Goal: Check status: Check status

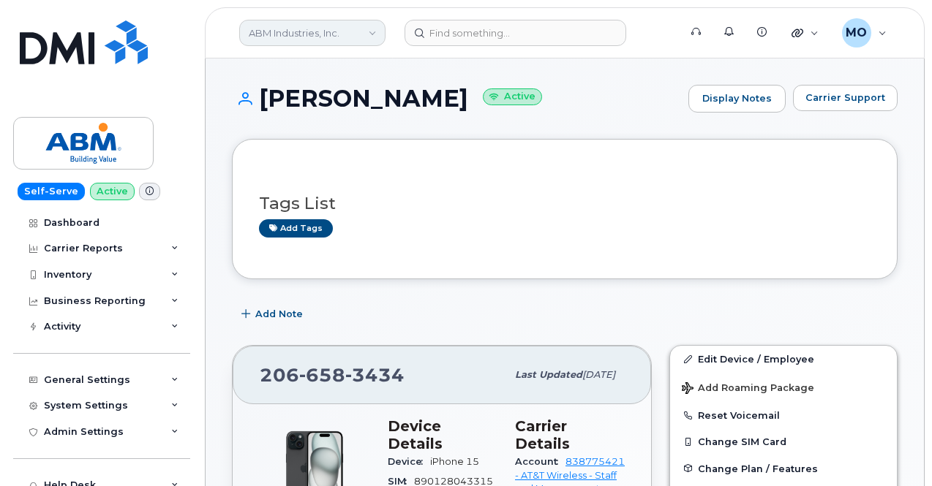
click at [288, 40] on link "ABM Industries, Inc." at bounding box center [312, 33] width 146 height 26
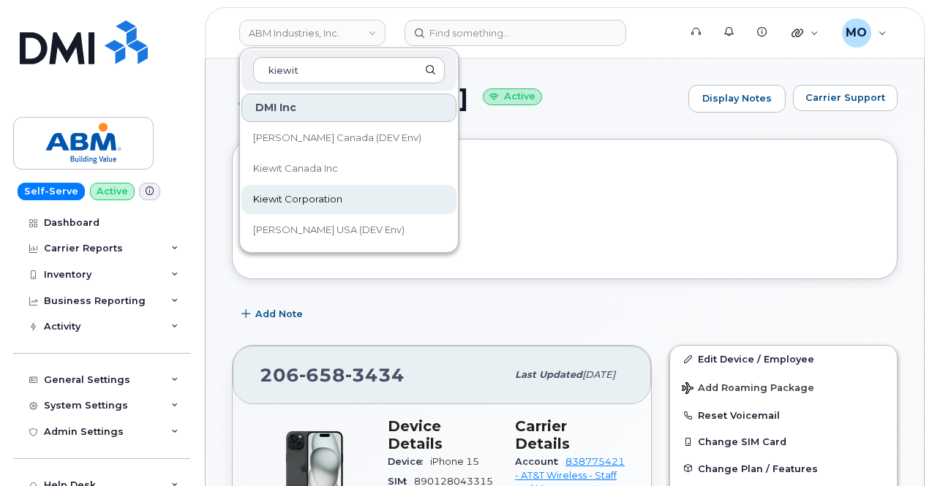
type input "kiewit"
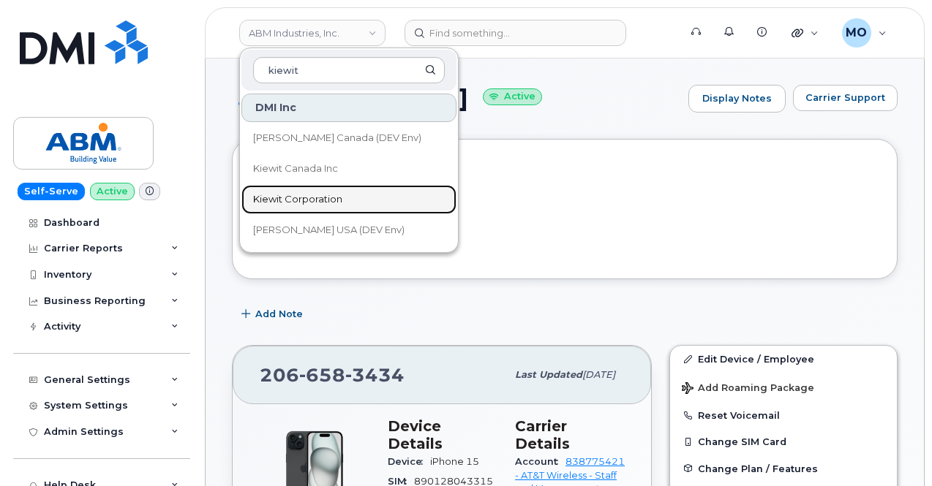
drag, startPoint x: 326, startPoint y: 200, endPoint x: 327, endPoint y: 184, distance: 16.8
click at [325, 200] on span "Kiewit Corporation" at bounding box center [297, 199] width 89 height 15
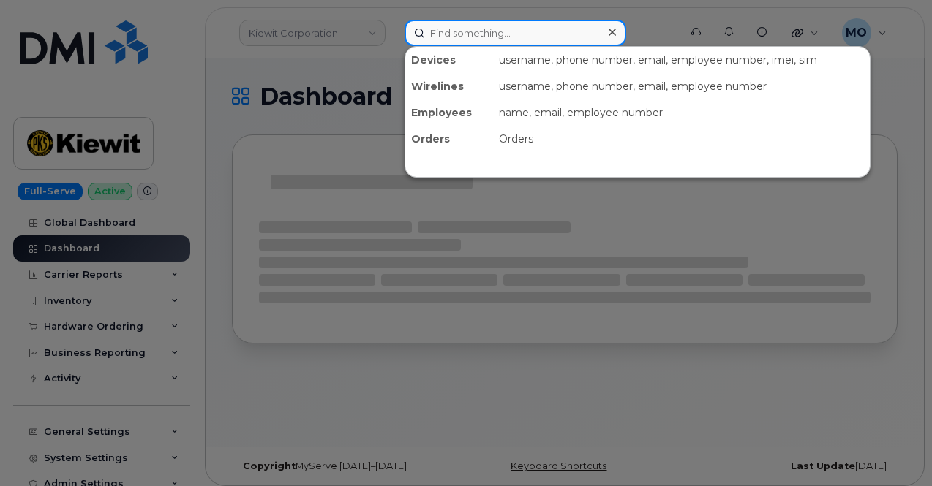
click at [510, 31] on input at bounding box center [515, 33] width 222 height 26
paste input "917-387-6274"
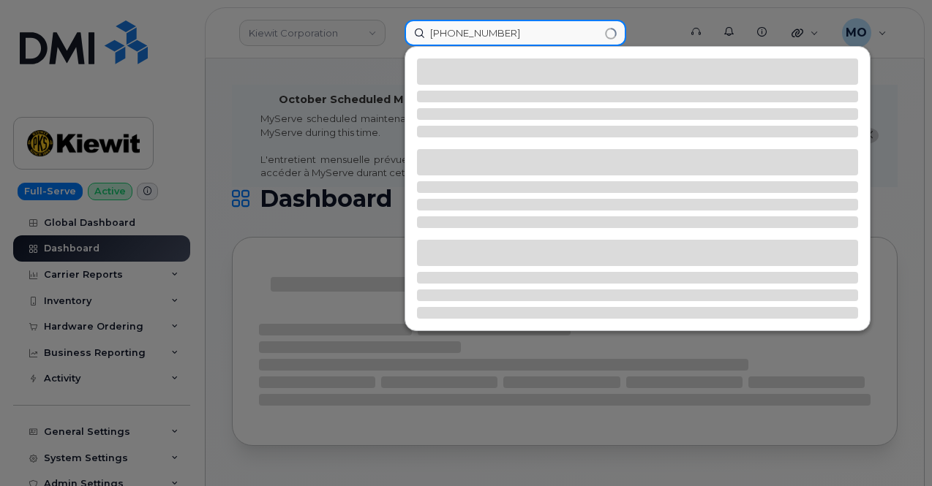
type input "917-387-6274"
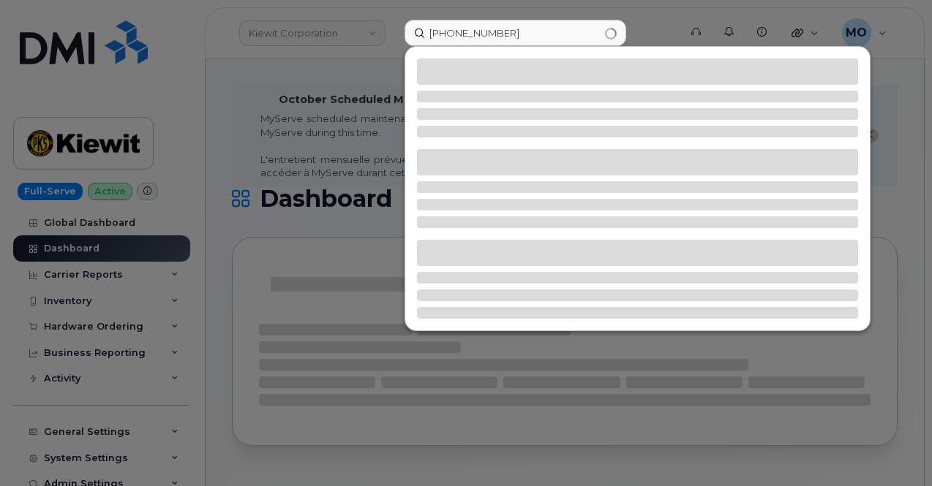
click at [324, 170] on div at bounding box center [466, 243] width 932 height 486
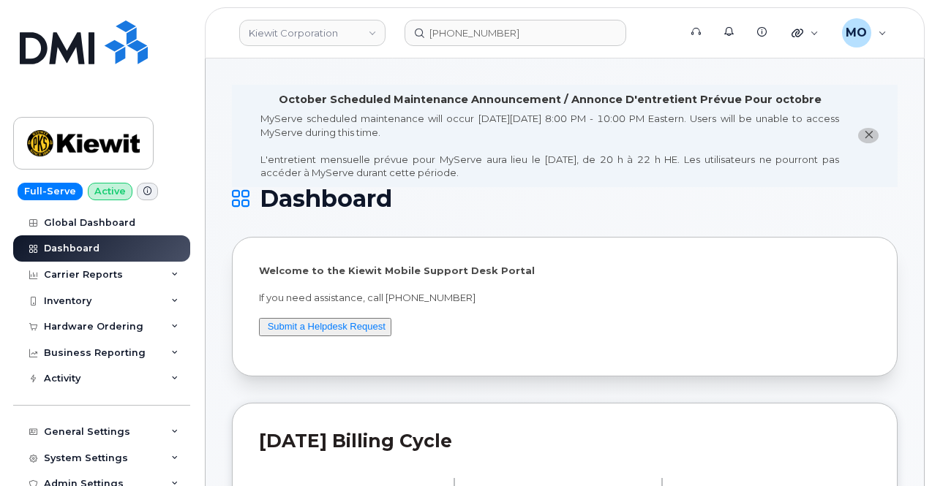
click at [276, 115] on div "MyServe scheduled maintenance will occur on Friday October 3rd, 8:00 PM - 10:00…" at bounding box center [549, 146] width 578 height 68
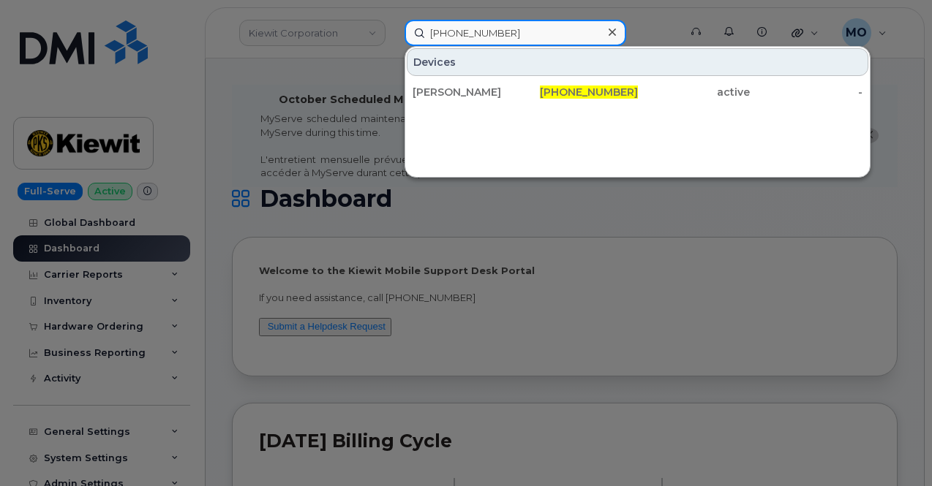
click at [520, 37] on input "917-387-6274" at bounding box center [515, 33] width 222 height 26
click at [520, 39] on input "917-387-6274" at bounding box center [515, 33] width 222 height 26
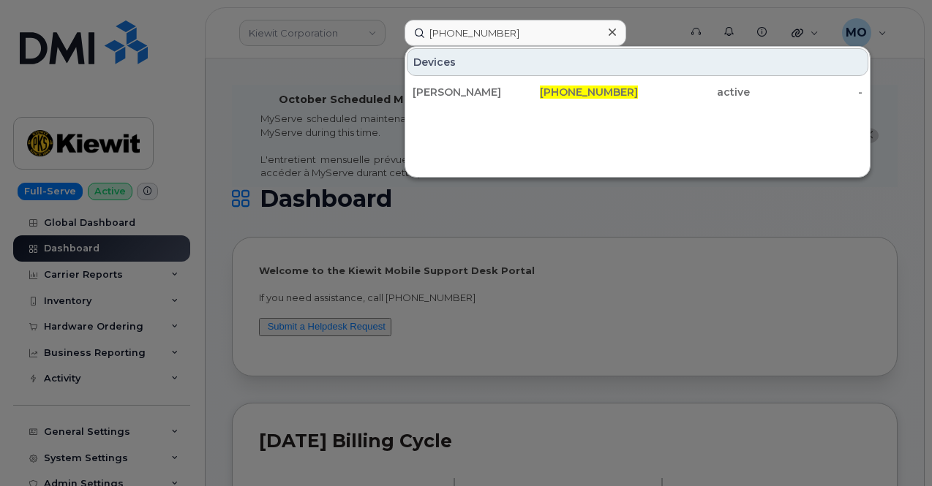
click at [121, 330] on div at bounding box center [466, 243] width 932 height 486
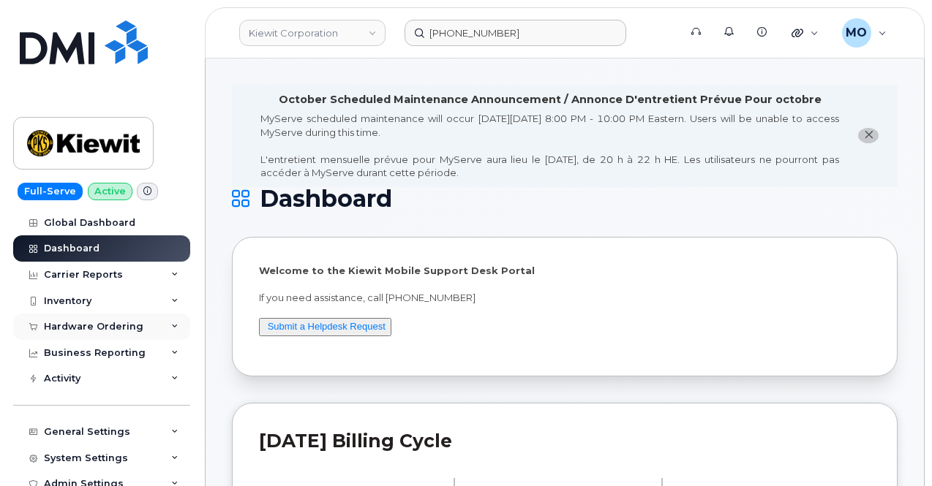
click at [123, 328] on div "Hardware Ordering" at bounding box center [93, 327] width 99 height 12
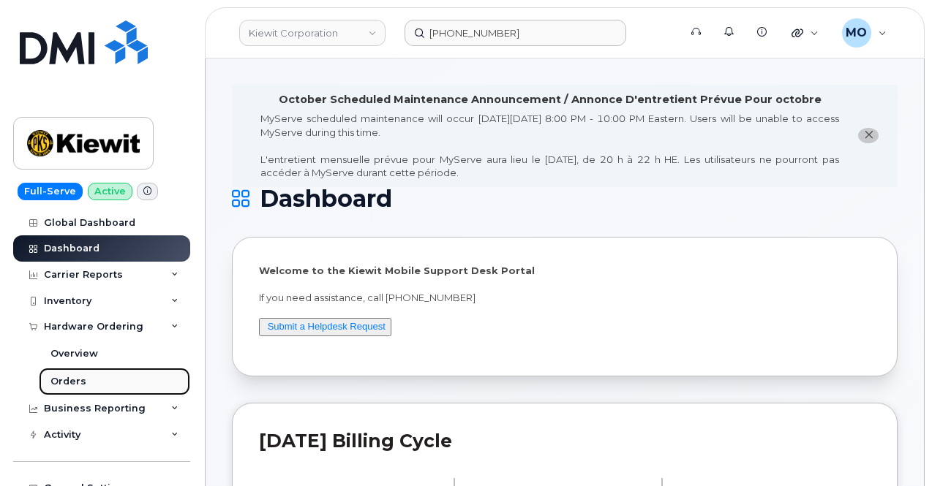
click at [95, 377] on link "Orders" at bounding box center [114, 382] width 151 height 28
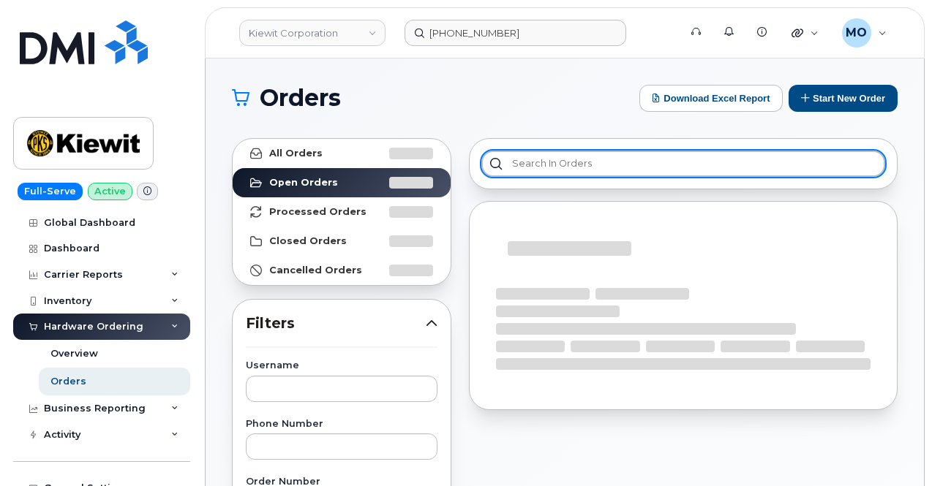
click at [644, 160] on input "text" at bounding box center [683, 164] width 404 height 26
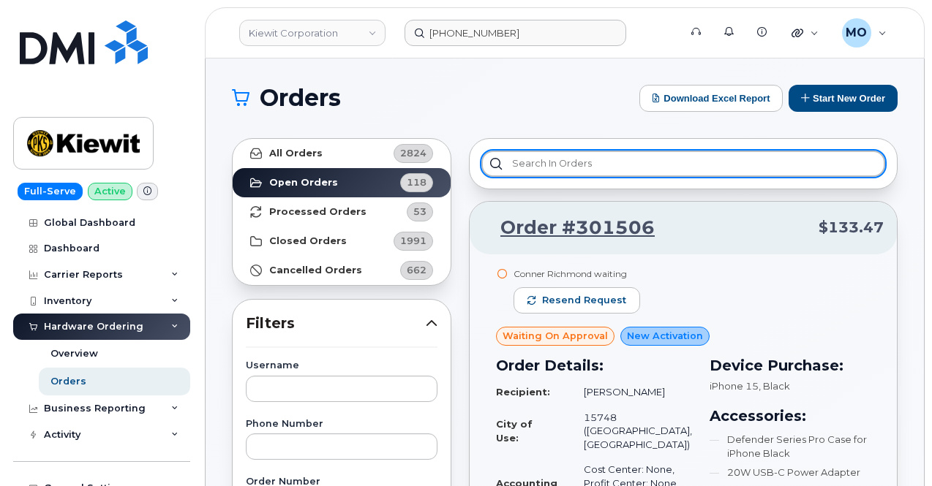
paste input "3108433"
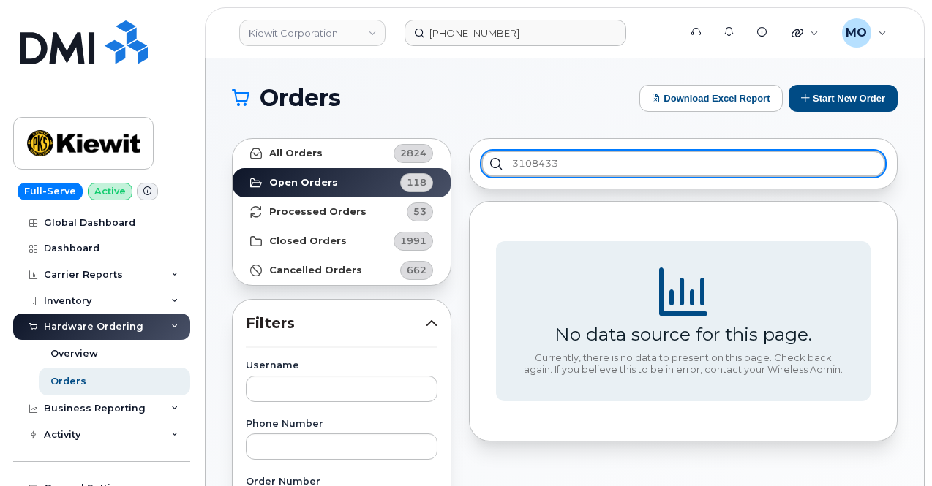
type input "3108433"
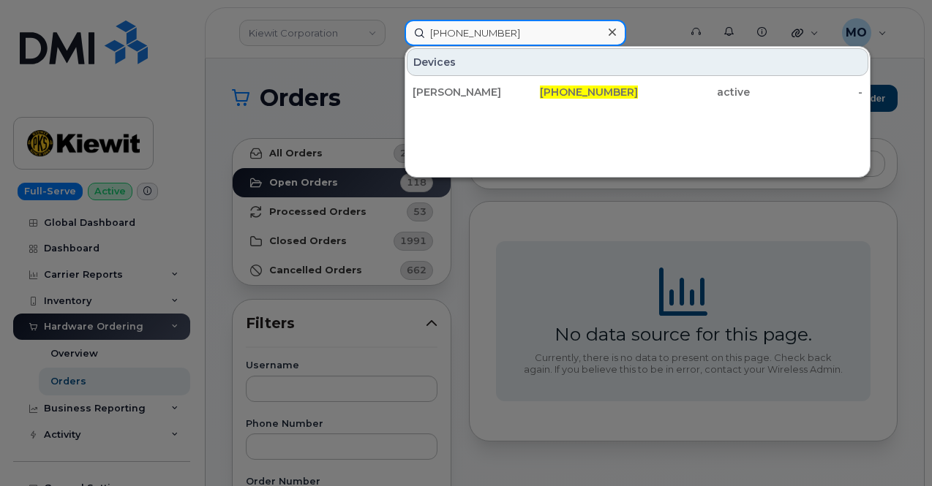
click at [565, 41] on input "917-387-6274" at bounding box center [515, 33] width 222 height 26
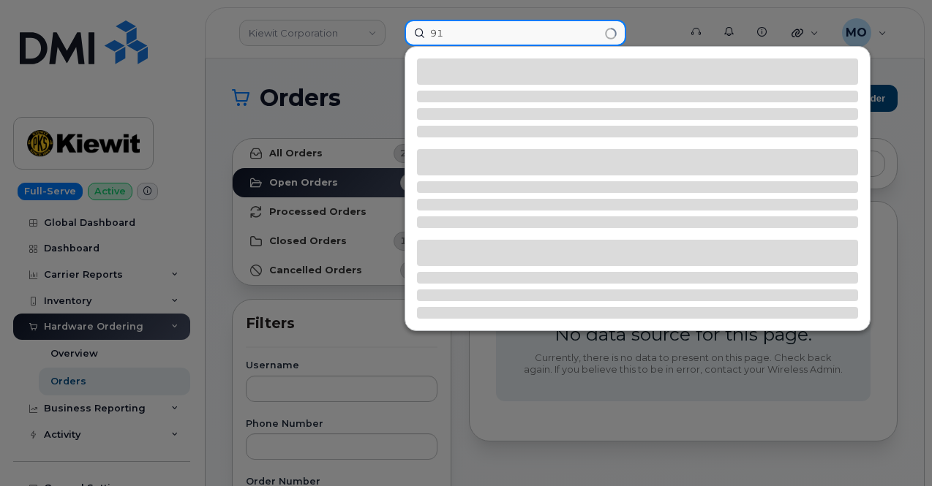
type input "9"
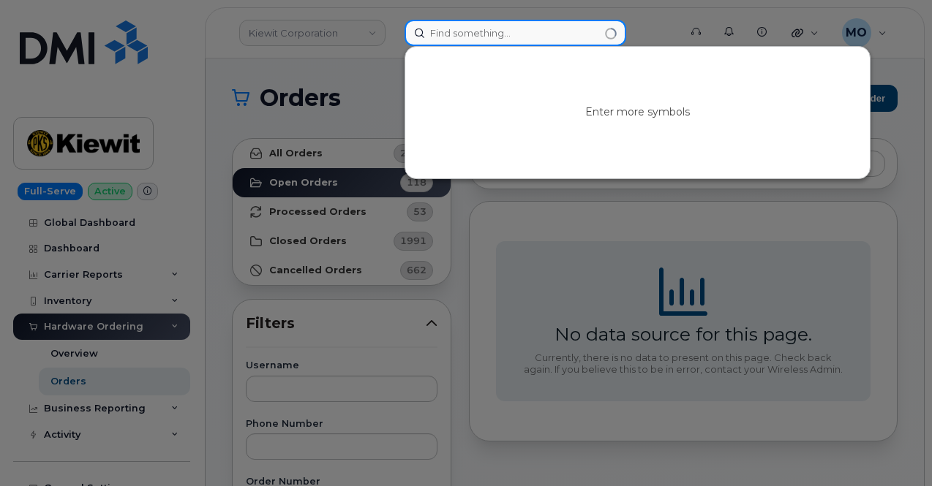
paste input "3108433"
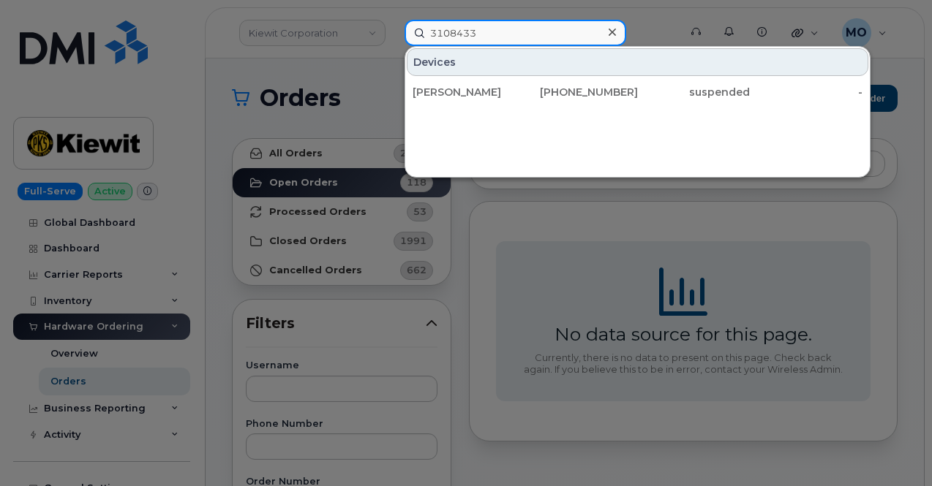
type input "3108433"
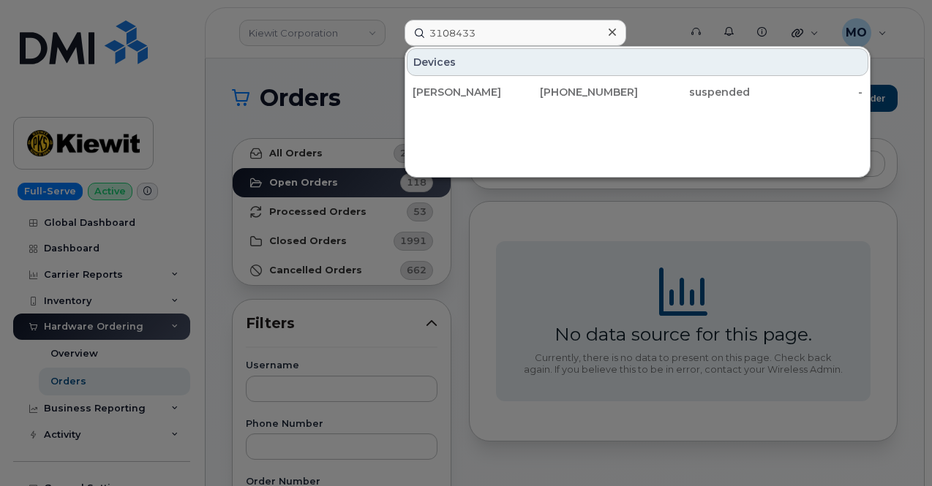
click at [496, 242] on div at bounding box center [466, 243] width 932 height 486
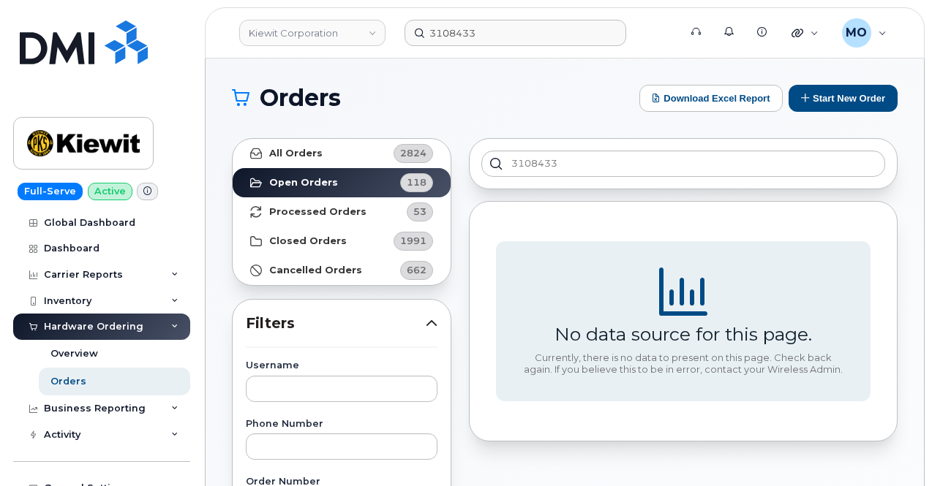
click at [340, 87] on span "Orders" at bounding box center [300, 98] width 81 height 22
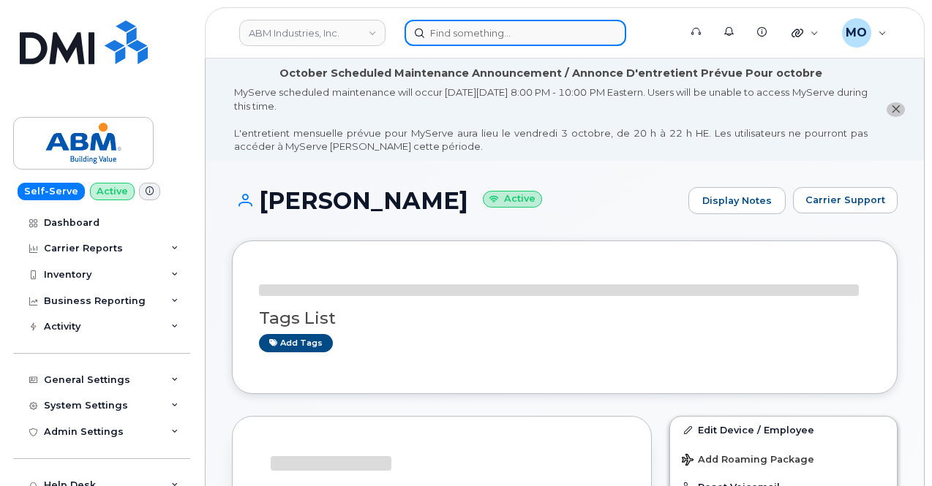
click at [487, 39] on input at bounding box center [515, 33] width 222 height 26
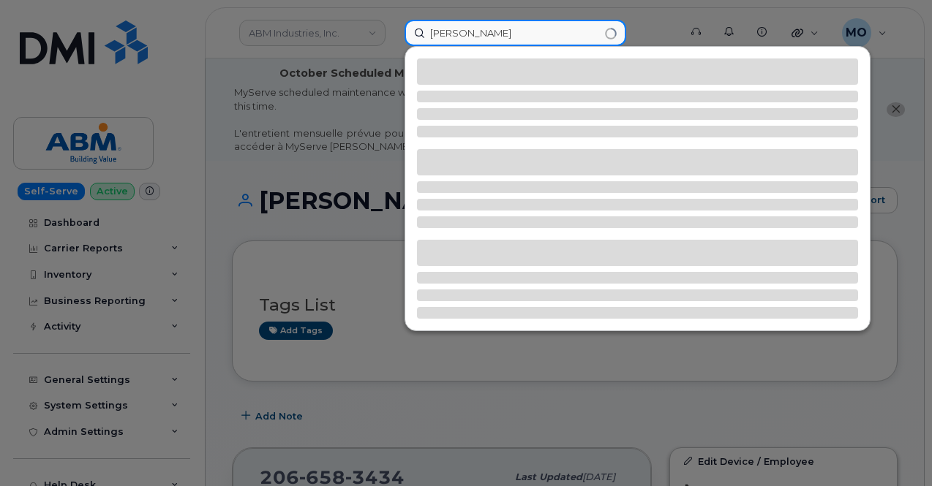
type input "daniel sullivan"
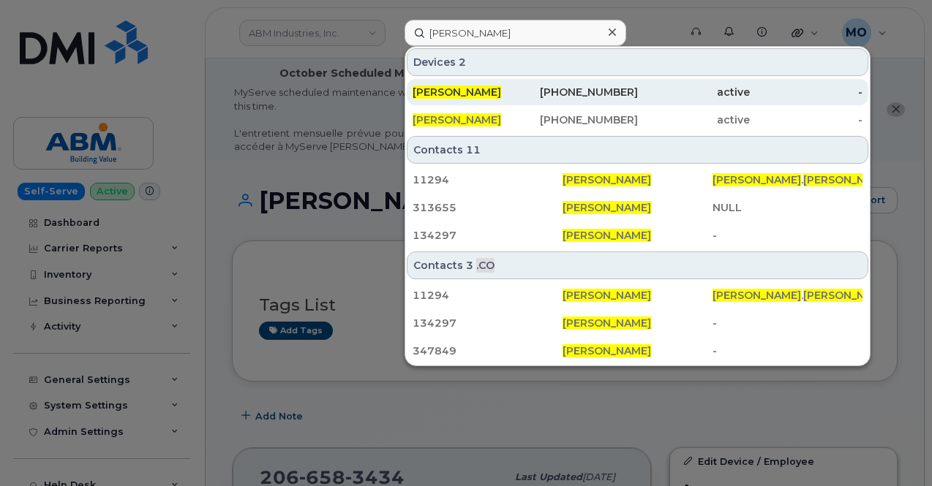
click at [513, 94] on div "DANIEL SULLIVAN" at bounding box center [468, 92] width 113 height 15
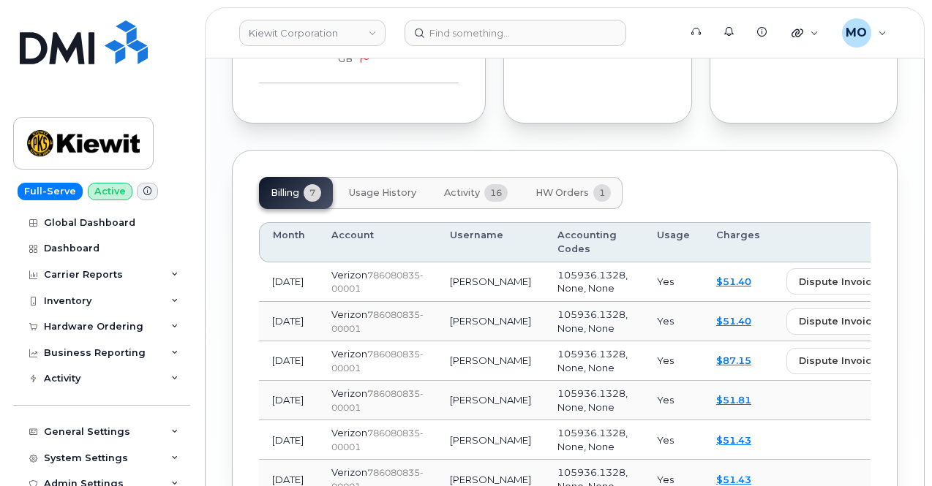
scroll to position [2221, 0]
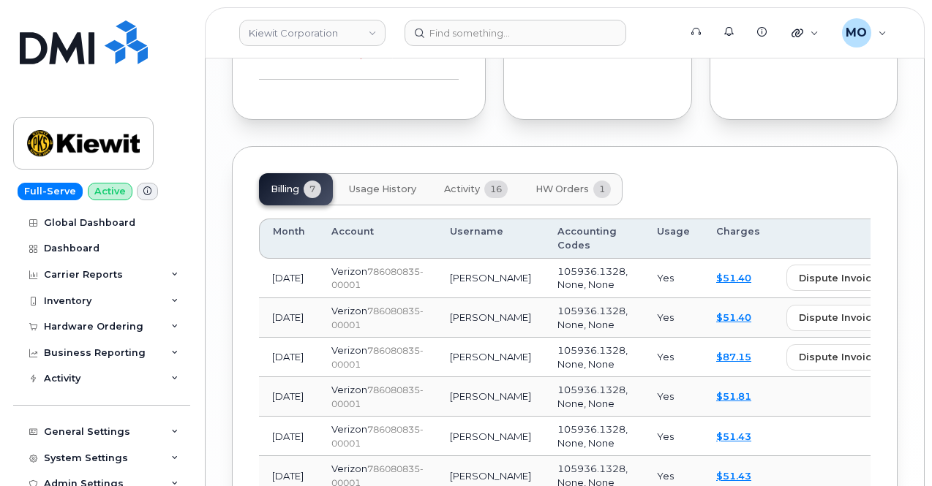
click at [551, 184] on span "HW Orders" at bounding box center [561, 190] width 53 height 12
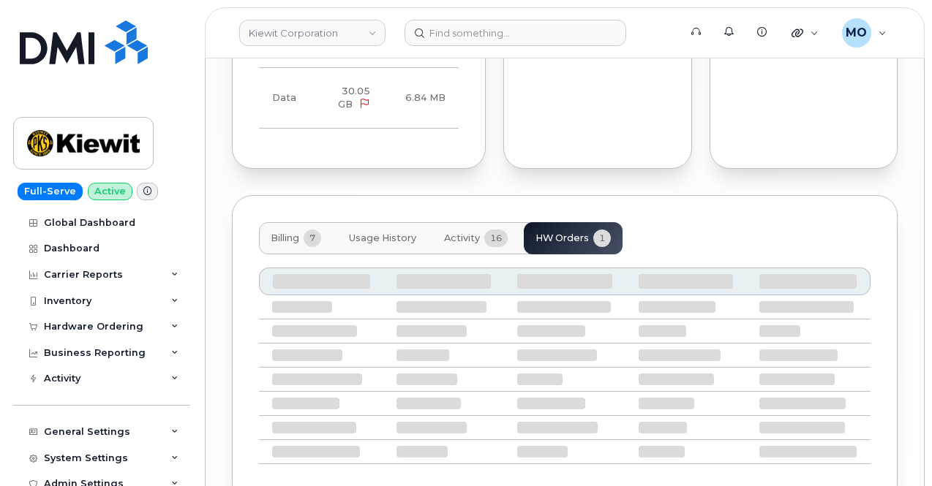
scroll to position [2121, 0]
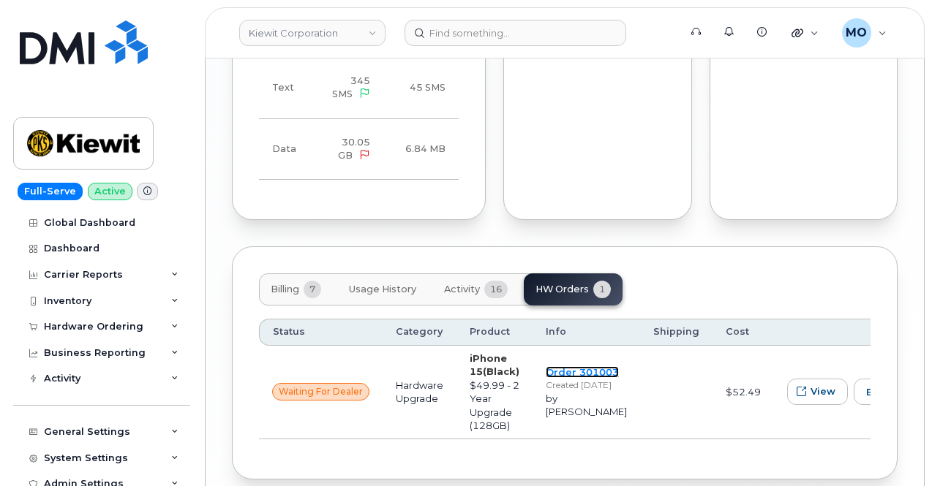
click at [550, 366] on link "Order 301003" at bounding box center [582, 372] width 73 height 12
drag, startPoint x: 546, startPoint y: 283, endPoint x: 588, endPoint y: 282, distance: 42.4
click at [588, 346] on td "Order 301003 Created Sep 17, 2025 by Melissa Hoye" at bounding box center [585, 393] width 107 height 94
copy link "301003"
click at [348, 385] on span "waiting for dealer" at bounding box center [321, 391] width 84 height 13
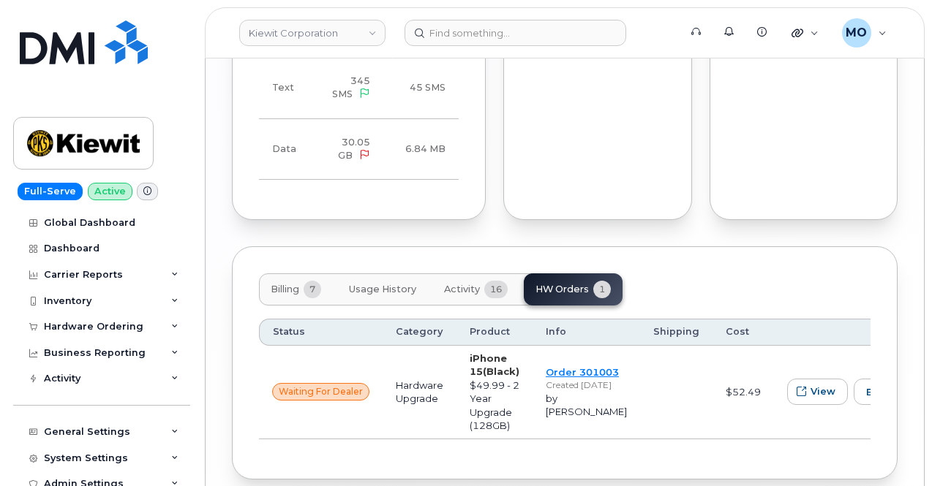
click at [357, 346] on td "waiting for dealer" at bounding box center [321, 393] width 124 height 94
click at [560, 366] on link "Order 301003" at bounding box center [582, 372] width 73 height 12
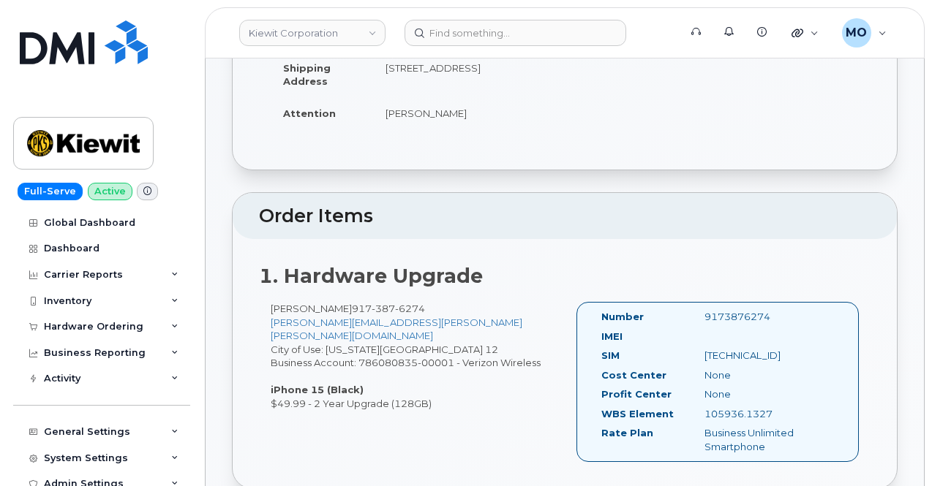
scroll to position [439, 0]
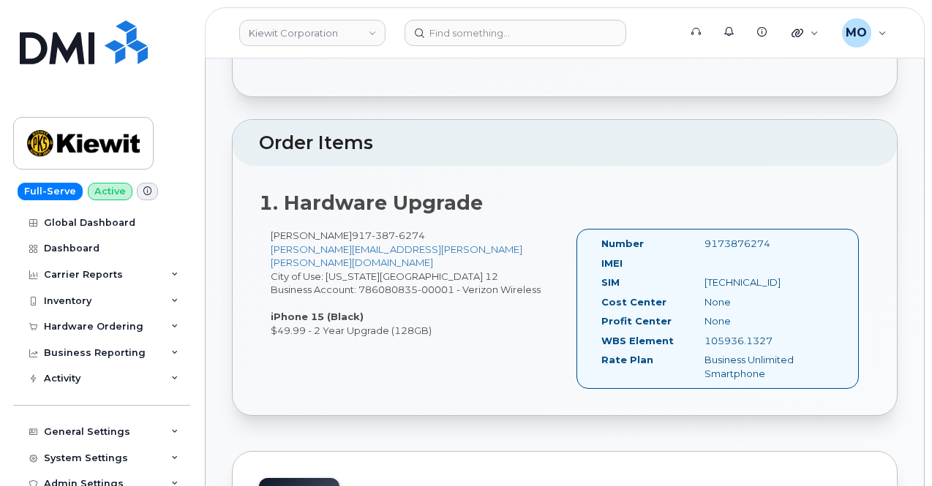
drag, startPoint x: 323, startPoint y: 234, endPoint x: 502, endPoint y: 138, distance: 203.2
click at [500, 143] on header "Order Items" at bounding box center [565, 143] width 664 height 47
click at [261, 192] on div "1. Hardware Upgrade Daniel Sullivan 917 387 6274 DANIEL.SULLIVAN@KIEWIT.COM Cit…" at bounding box center [565, 290] width 664 height 249
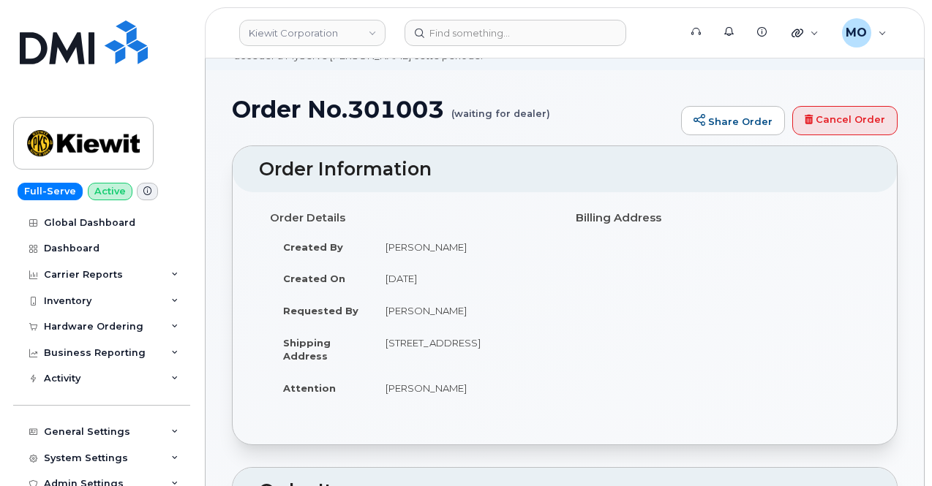
scroll to position [73, 0]
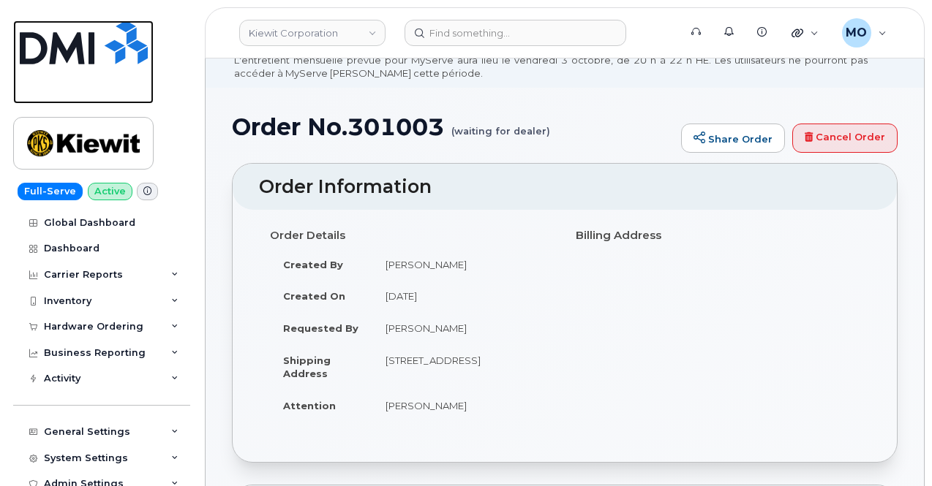
click at [126, 57] on img at bounding box center [84, 42] width 128 height 44
